Goal: Transaction & Acquisition: Book appointment/travel/reservation

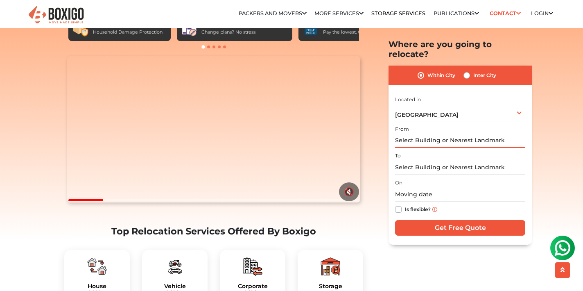
click at [438, 134] on input "text" at bounding box center [460, 141] width 130 height 14
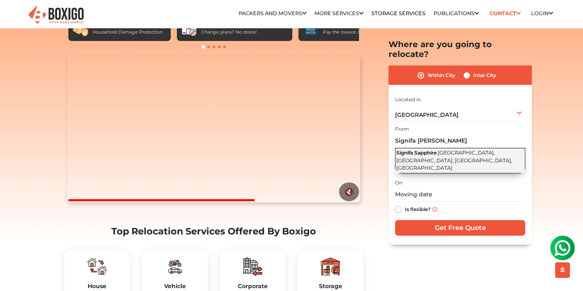
click at [437, 149] on span "Signifa Sapphire" at bounding box center [416, 152] width 40 height 6
type input "Signifa Sapphire, [GEOGRAPHIC_DATA], [GEOGRAPHIC_DATA], [GEOGRAPHIC_DATA], [GEO…"
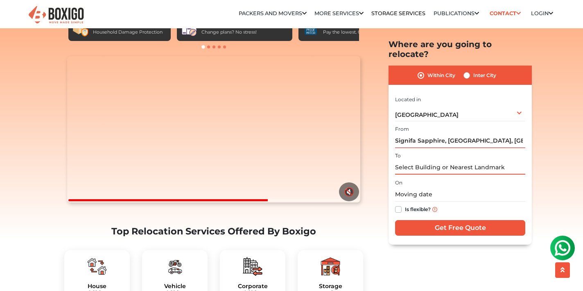
click at [437, 160] on input "text" at bounding box center [460, 167] width 130 height 14
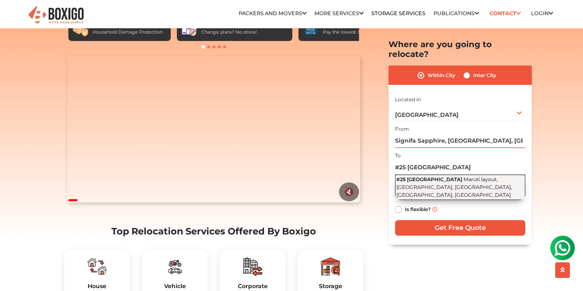
click at [437, 176] on span "Maruti layout, [GEOGRAPHIC_DATA], [GEOGRAPHIC_DATA], [GEOGRAPHIC_DATA], [GEOGRA…" at bounding box center [454, 186] width 116 height 21
type input "#[GEOGRAPHIC_DATA], [GEOGRAPHIC_DATA], [GEOGRAPHIC_DATA], [GEOGRAPHIC_DATA], [G…"
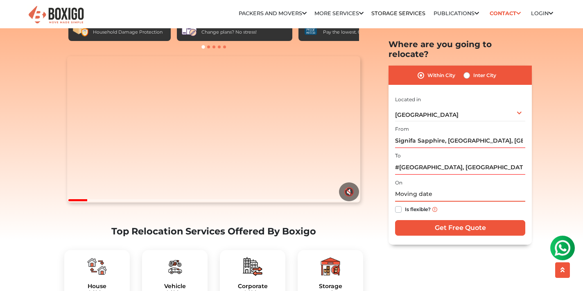
click at [428, 188] on input "text" at bounding box center [460, 194] width 130 height 14
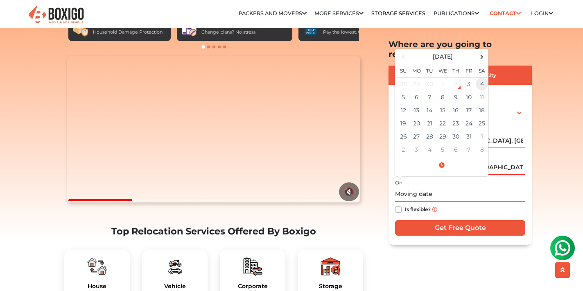
click at [479, 77] on td "4" at bounding box center [482, 84] width 13 height 14
click at [473, 77] on td "3" at bounding box center [468, 84] width 13 height 14
click at [470, 77] on td "3" at bounding box center [468, 84] width 13 height 14
click at [471, 77] on td "3" at bounding box center [468, 84] width 13 height 14
click at [436, 91] on td "7" at bounding box center [429, 97] width 13 height 13
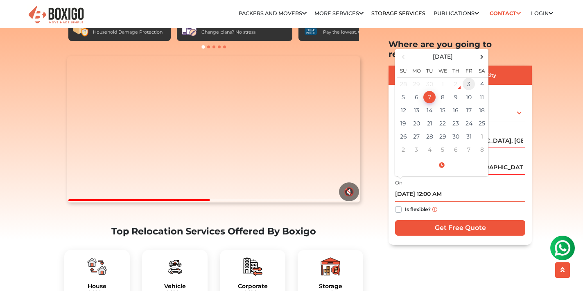
click at [472, 77] on td "3" at bounding box center [468, 84] width 13 height 14
click at [469, 77] on td "3" at bounding box center [468, 84] width 13 height 14
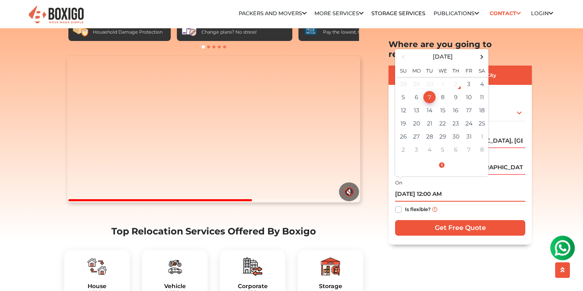
click at [458, 78] on div "2" at bounding box center [456, 84] width 12 height 12
click at [470, 77] on td "3" at bounding box center [468, 84] width 13 height 14
click at [478, 77] on td "4" at bounding box center [482, 84] width 13 height 14
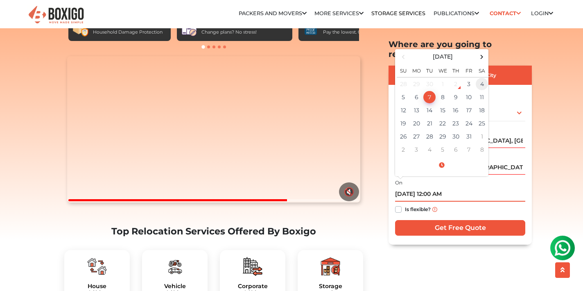
type input "[DATE] 12:00 AM"
click at [470, 77] on td "3" at bounding box center [468, 84] width 13 height 14
click at [405, 204] on label "Is flexible?" at bounding box center [418, 208] width 26 height 9
click at [399, 204] on input "Is flexible?" at bounding box center [398, 208] width 7 height 8
checkbox input "true"
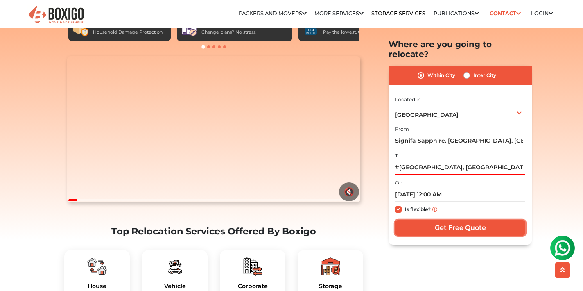
click at [431, 221] on input "Get Free Quote" at bounding box center [460, 228] width 130 height 16
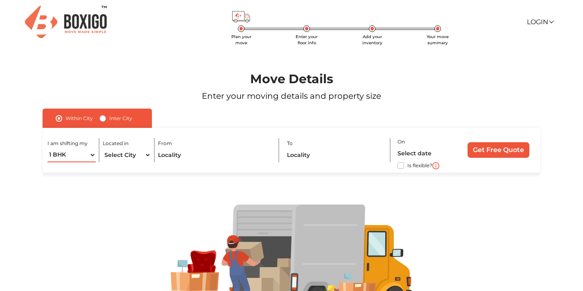
click at [76, 153] on select "1 BHK 2 BHK 3 BHK 3 + BHK FEW ITEMS" at bounding box center [72, 155] width 48 height 14
select select "FEW ITEMS"
click at [48, 148] on select "1 BHK 2 BHK 3 BHK 3 + BHK FEW ITEMS" at bounding box center [72, 155] width 48 height 14
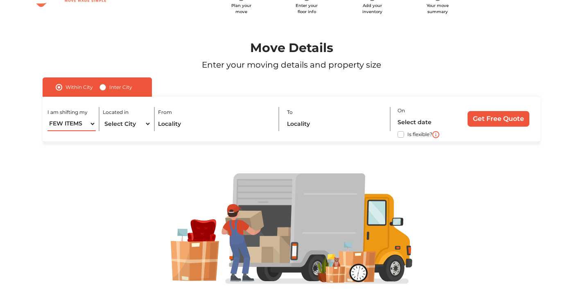
scroll to position [32, 0]
click at [119, 121] on select "Select City [GEOGRAPHIC_DATA] [GEOGRAPHIC_DATA] [GEOGRAPHIC_DATA] [GEOGRAPHIC_D…" at bounding box center [127, 123] width 48 height 14
